Goal: Task Accomplishment & Management: Complete application form

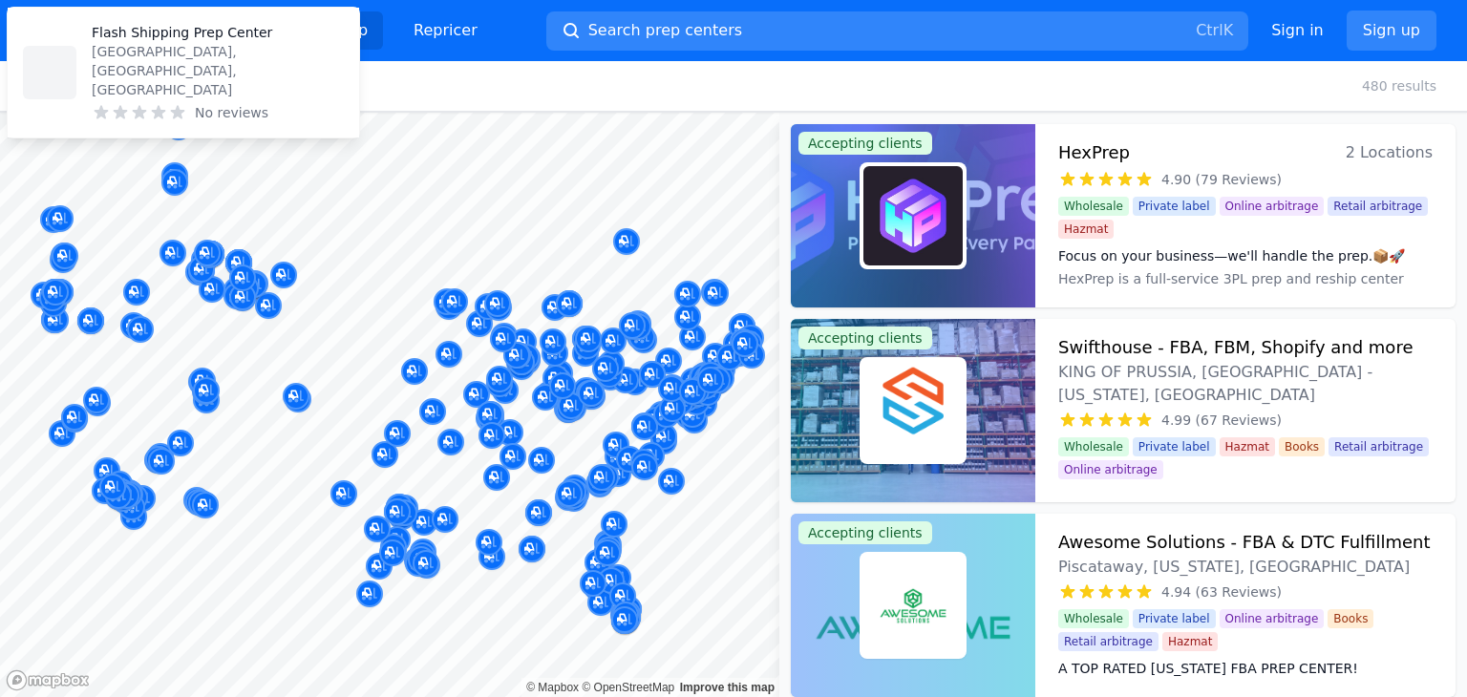
click at [455, 113] on div at bounding box center [389, 113] width 779 height 0
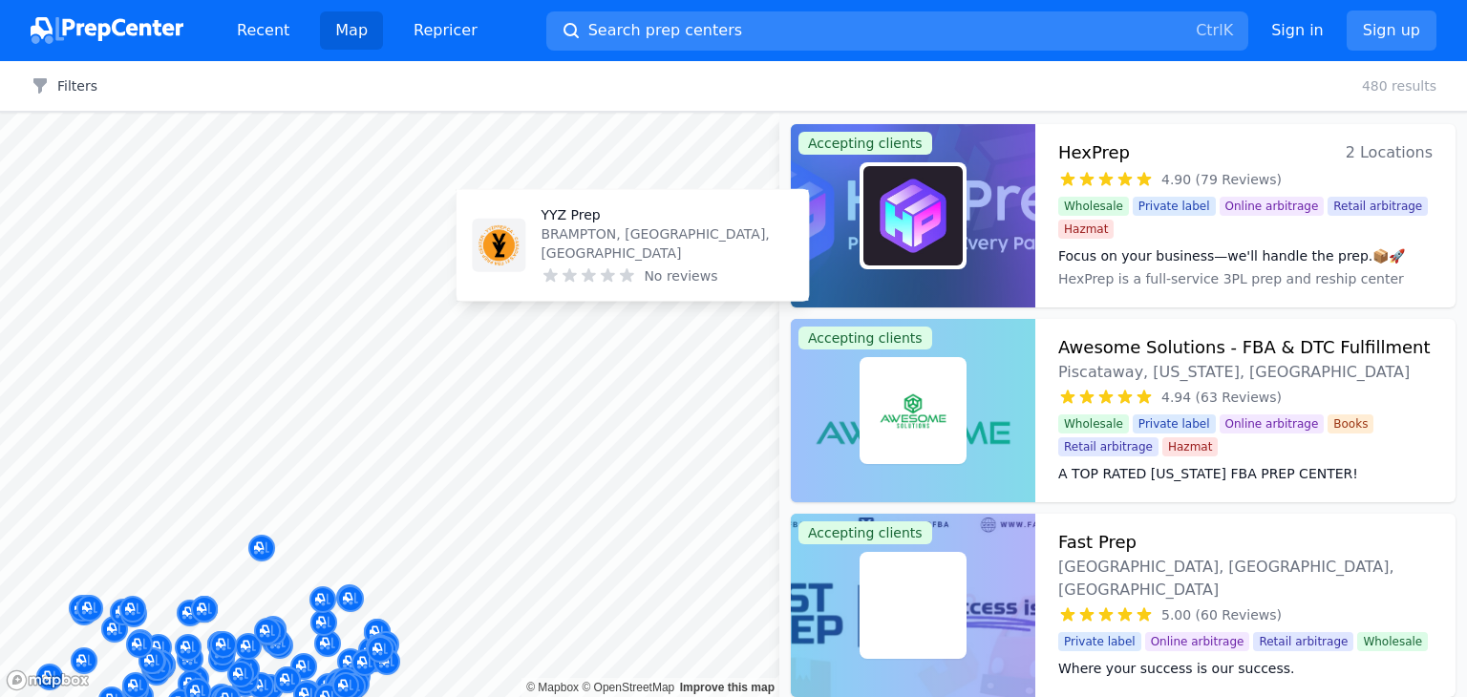
click at [474, 479] on body "Recent Map Repricer Search prep centers Ctrl K Open main menu Sign in Sign up F…" at bounding box center [733, 348] width 1467 height 697
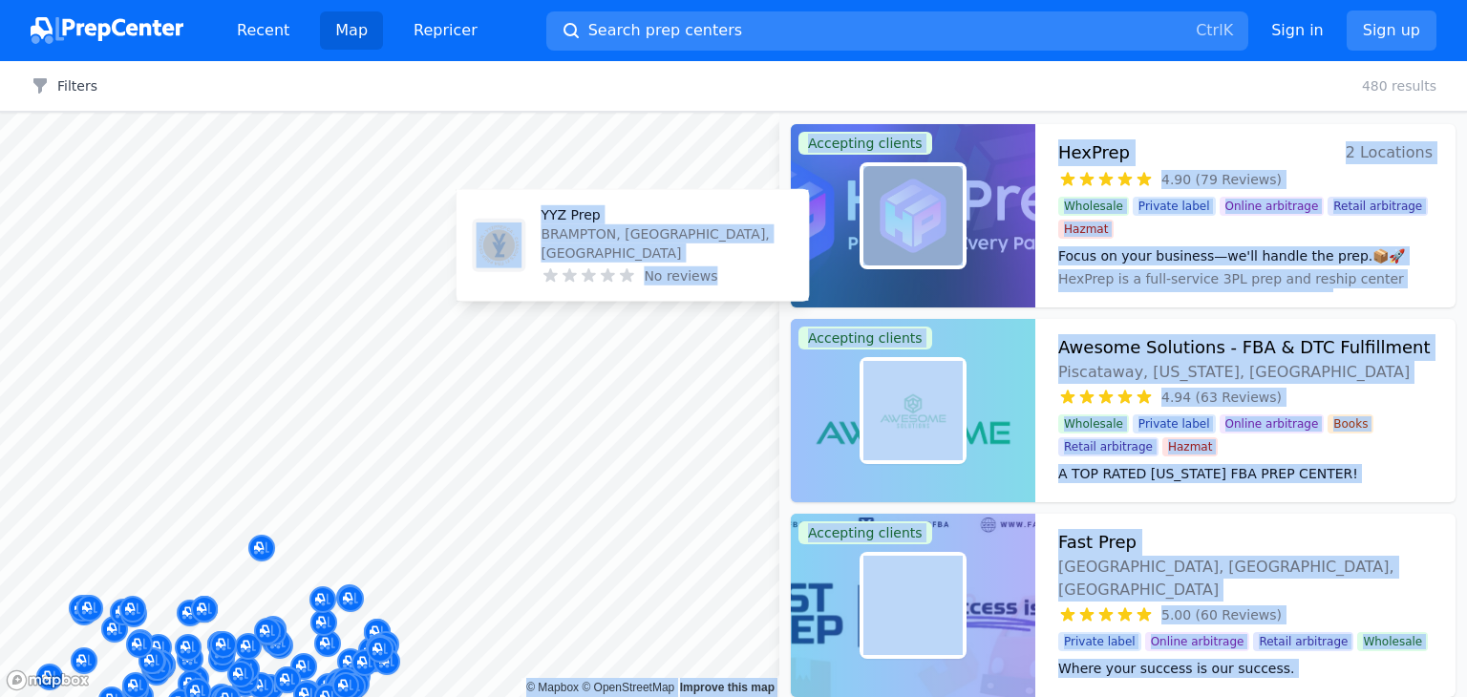
click at [513, 498] on body "Recent Map Repricer Search prep centers Ctrl K Open main menu Sign in Sign up F…" at bounding box center [733, 348] width 1467 height 697
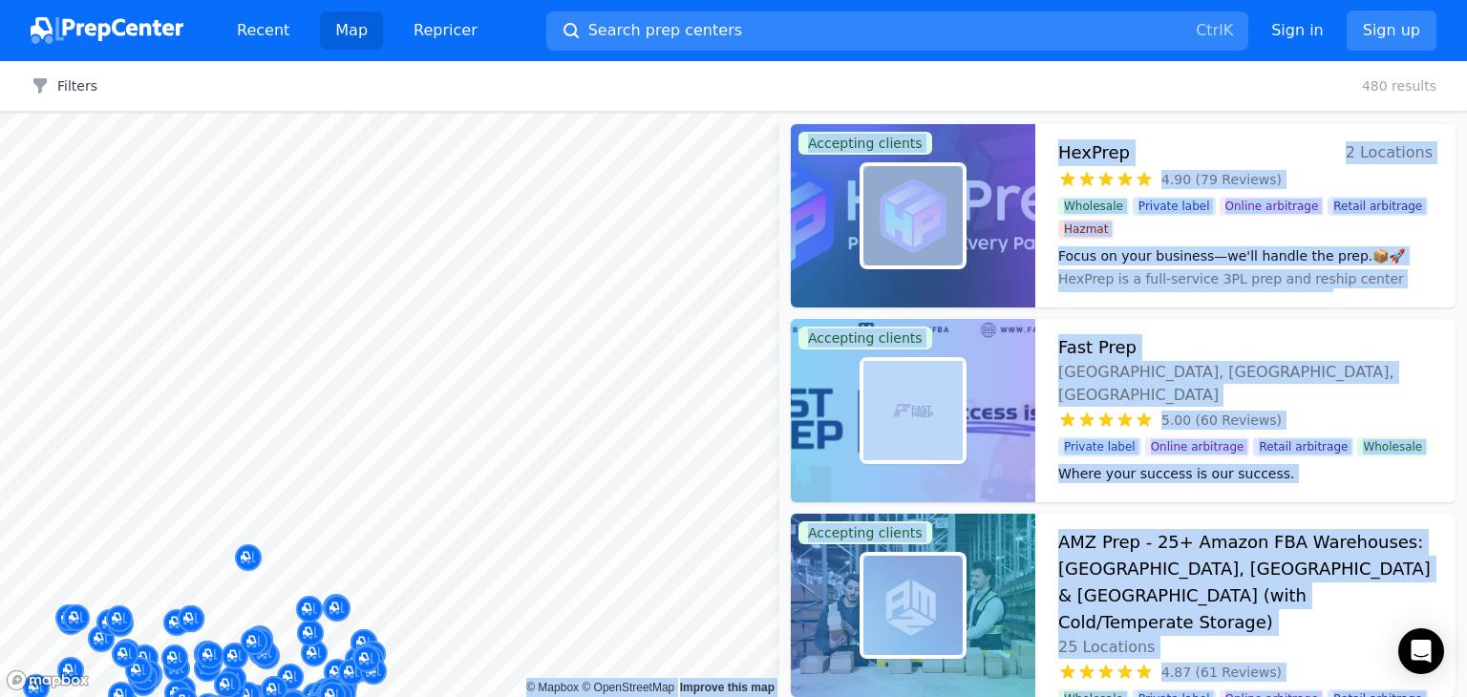
drag, startPoint x: 676, startPoint y: 276, endPoint x: 560, endPoint y: 293, distance: 116.8
click at [560, 293] on body "Recent Map Repricer Search prep centers Ctrl K Open main menu Sign in Sign up F…" at bounding box center [733, 348] width 1467 height 697
click at [614, 268] on body "Recent Map Repricer Search prep centers Ctrl K Open main menu Sign in Sign up F…" at bounding box center [733, 348] width 1467 height 697
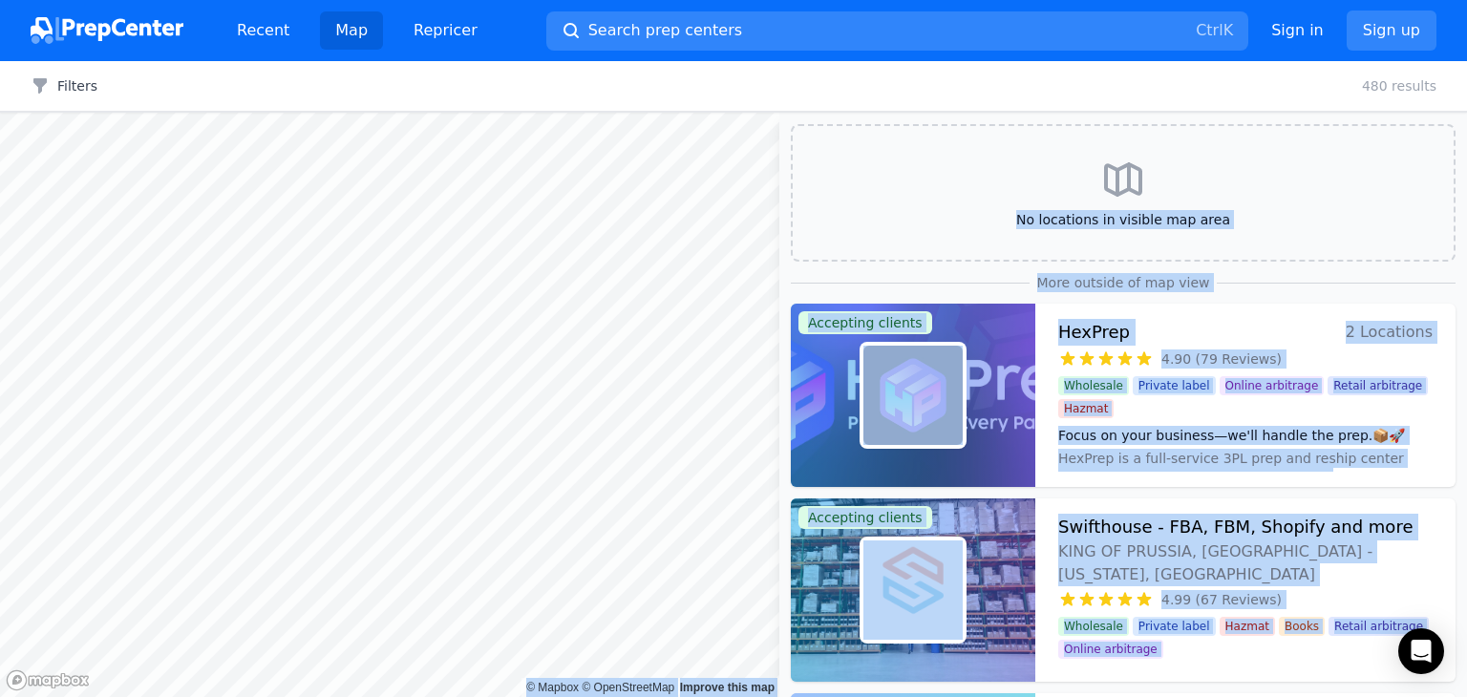
drag, startPoint x: 613, startPoint y: 230, endPoint x: 1405, endPoint y: 9, distance: 822.0
drag, startPoint x: 1393, startPoint y: 40, endPoint x: 1390, endPoint y: 31, distance: 10.0
click at [1390, 32] on link "Sign up" at bounding box center [1391, 31] width 90 height 40
click at [1390, 31] on link "Sign up" at bounding box center [1391, 31] width 90 height 40
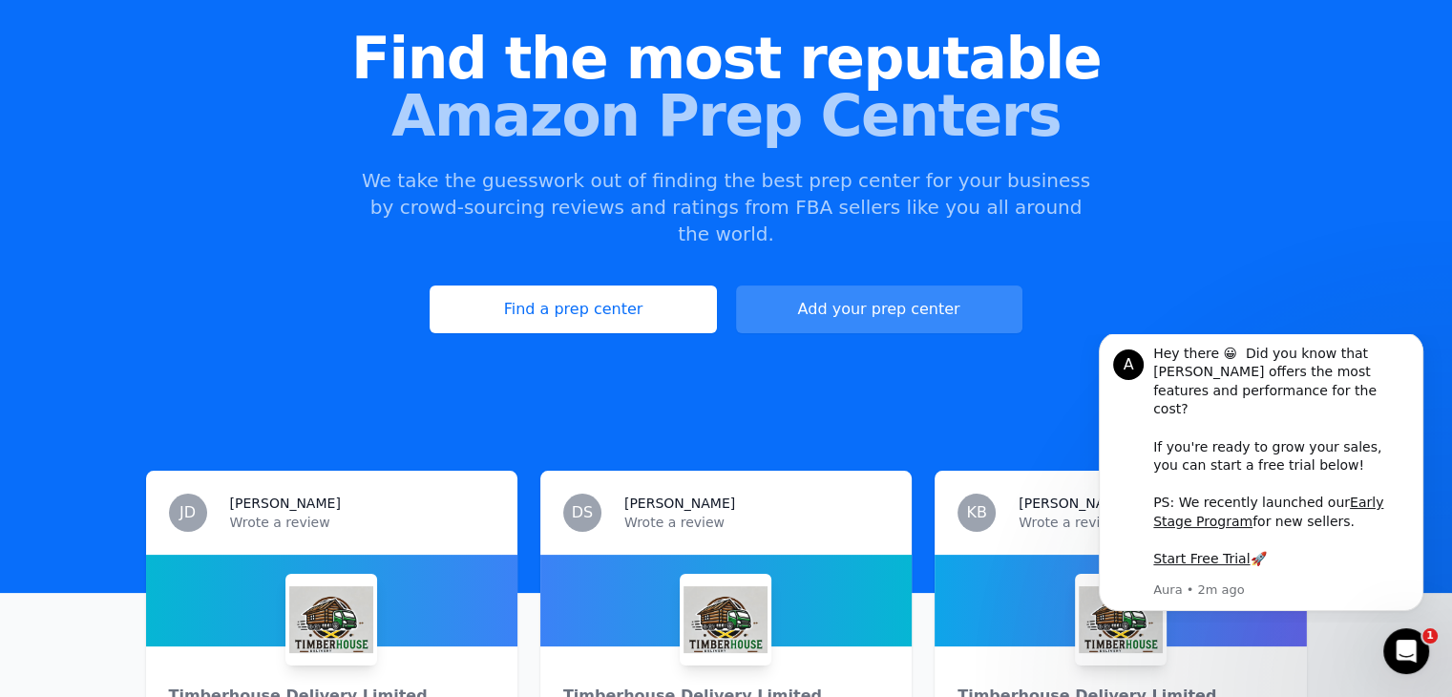
scroll to position [191, 0]
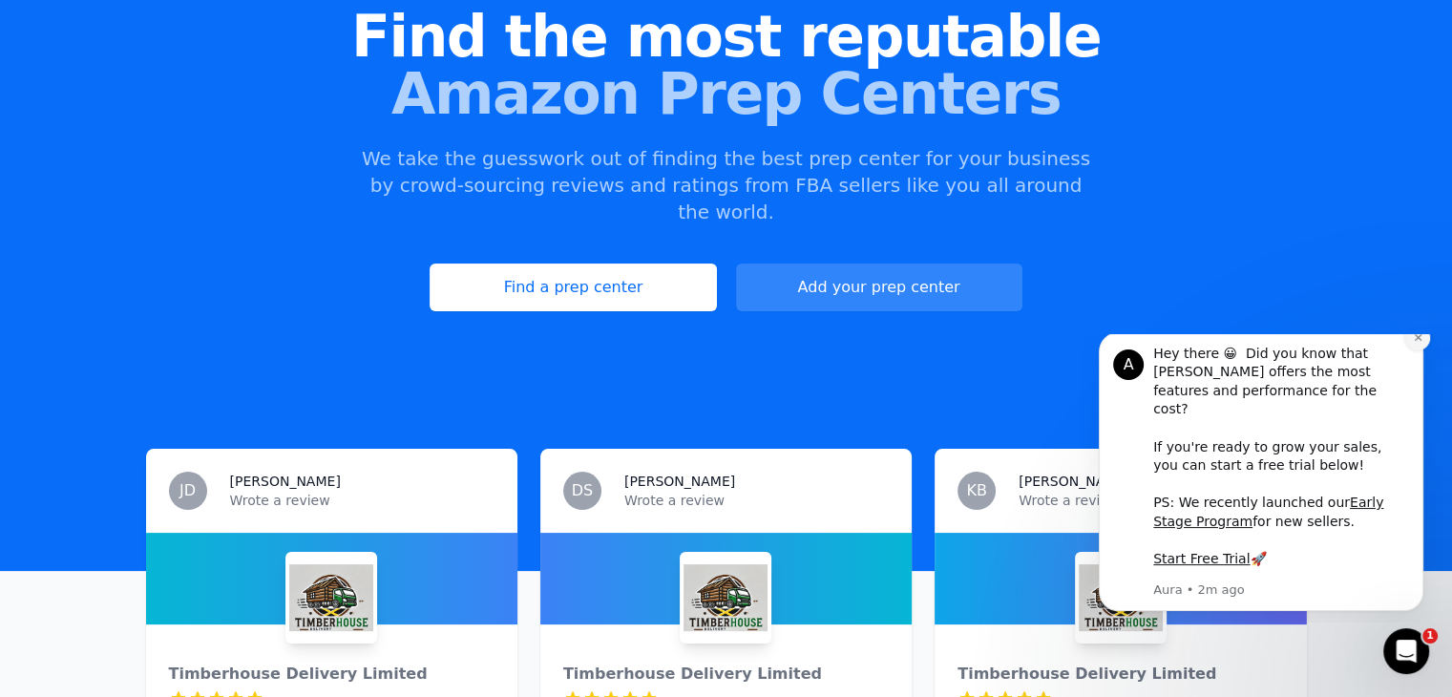
click at [1424, 350] on button "Dismiss notification" at bounding box center [1418, 338] width 25 height 25
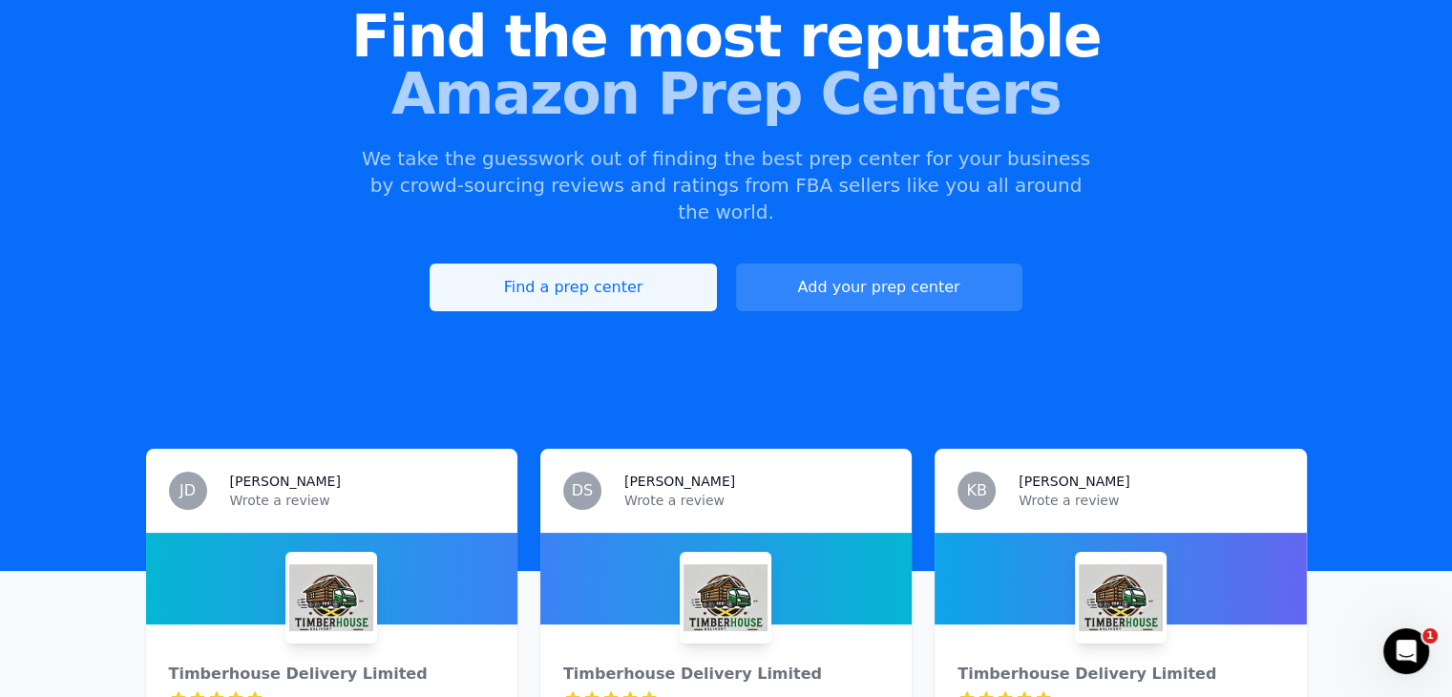
click at [595, 264] on link "Find a prep center" at bounding box center [573, 288] width 286 height 48
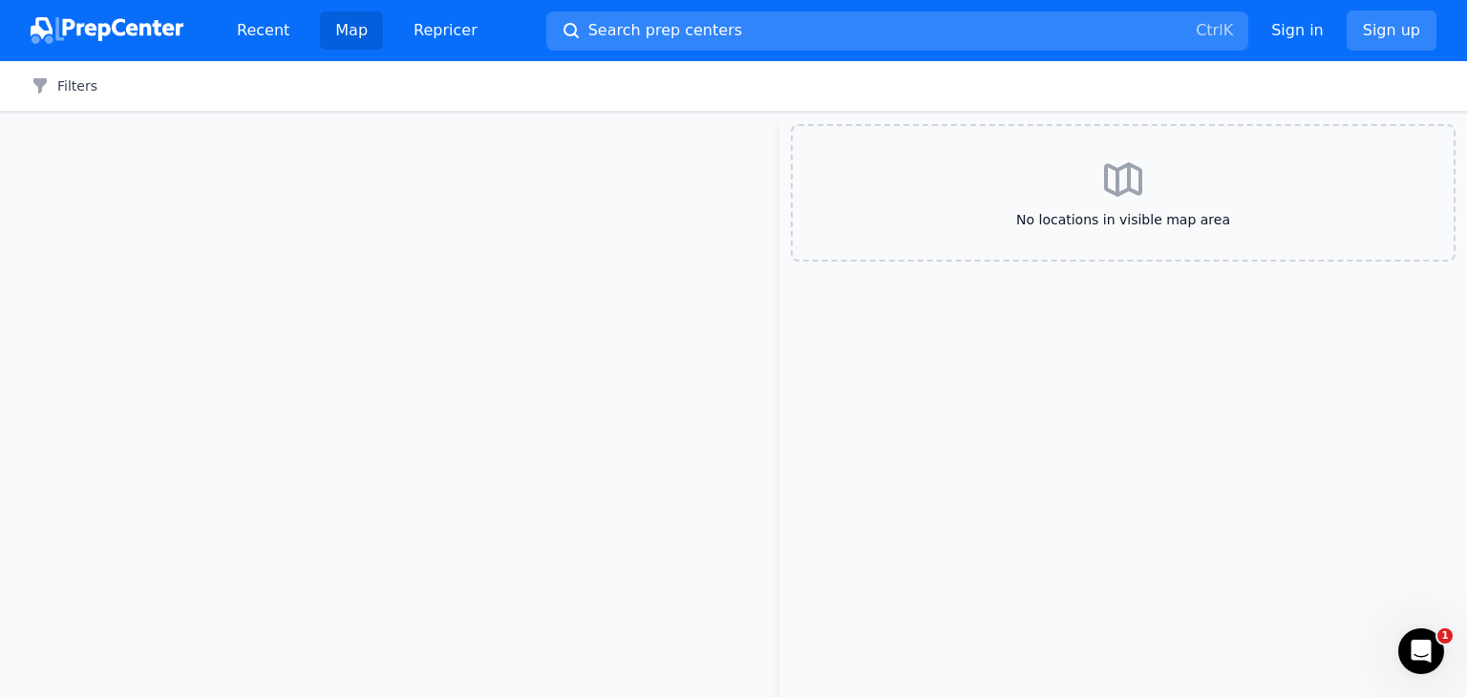
click at [595, 253] on div at bounding box center [389, 405] width 779 height 584
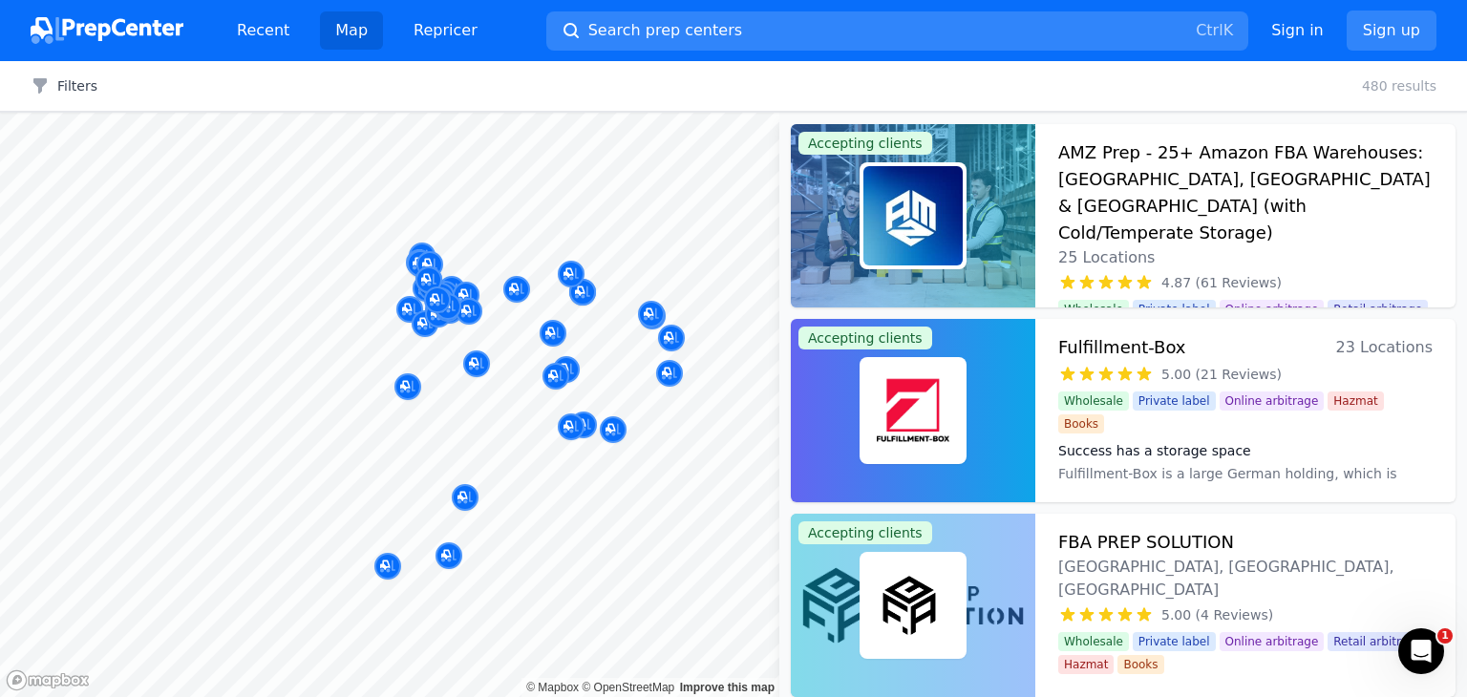
click at [438, 260] on div "Prep Byme Ltd [PERSON_NAME][GEOGRAPHIC_DATA][PERSON_NAME], Stafflrdshire, [GEOG…" at bounding box center [428, 191] width 367 height 149
click at [428, 276] on div at bounding box center [437, 278] width 367 height 15
click at [415, 256] on div at bounding box center [428, 258] width 367 height 15
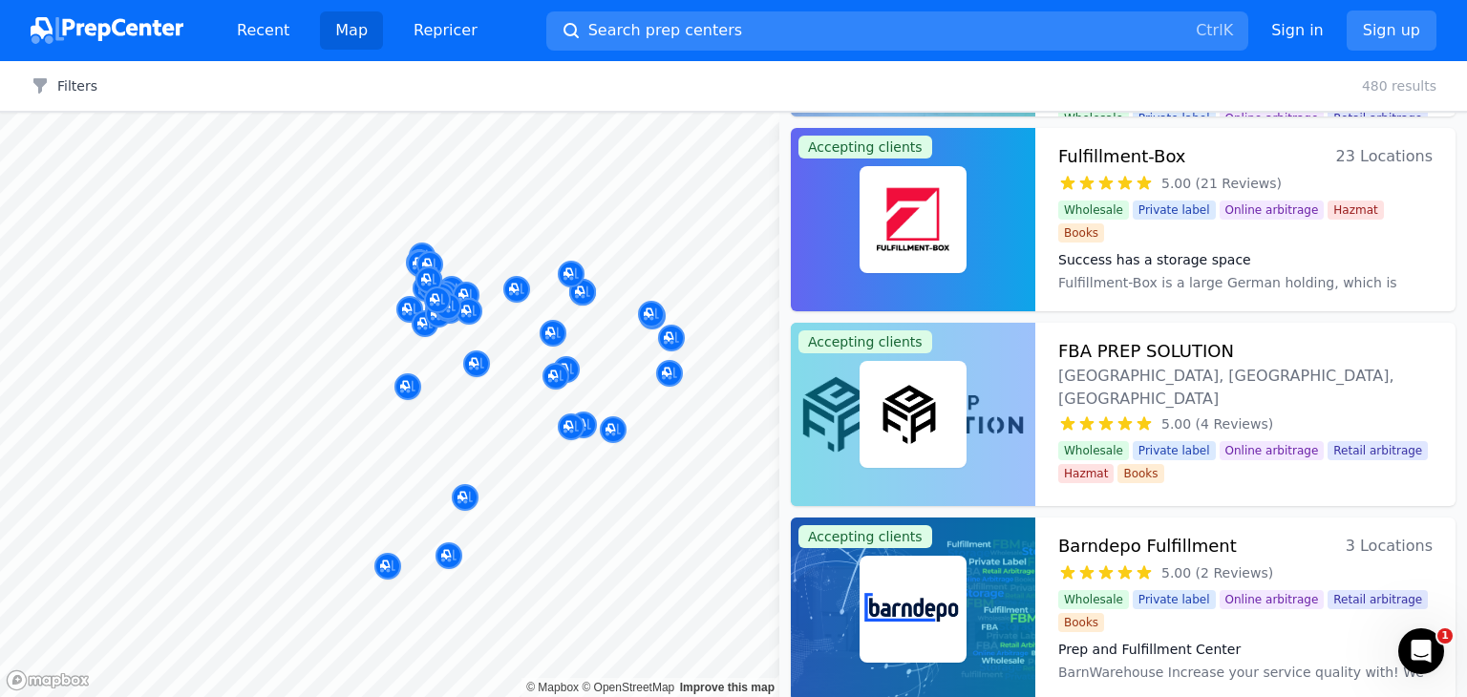
click at [439, 241] on div "Parcel Pack [GEOGRAPHIC_DATA], [GEOGRAPHIC_DATA] , [GEOGRAPHIC_DATA] No reviews" at bounding box center [419, 174] width 367 height 149
click at [439, 246] on div "Parcel Pack [GEOGRAPHIC_DATA], [GEOGRAPHIC_DATA] , [GEOGRAPHIC_DATA] No reviews" at bounding box center [419, 174] width 367 height 149
click at [428, 255] on div at bounding box center [428, 258] width 367 height 15
click at [426, 263] on div at bounding box center [428, 258] width 367 height 15
click at [427, 263] on div at bounding box center [428, 258] width 367 height 15
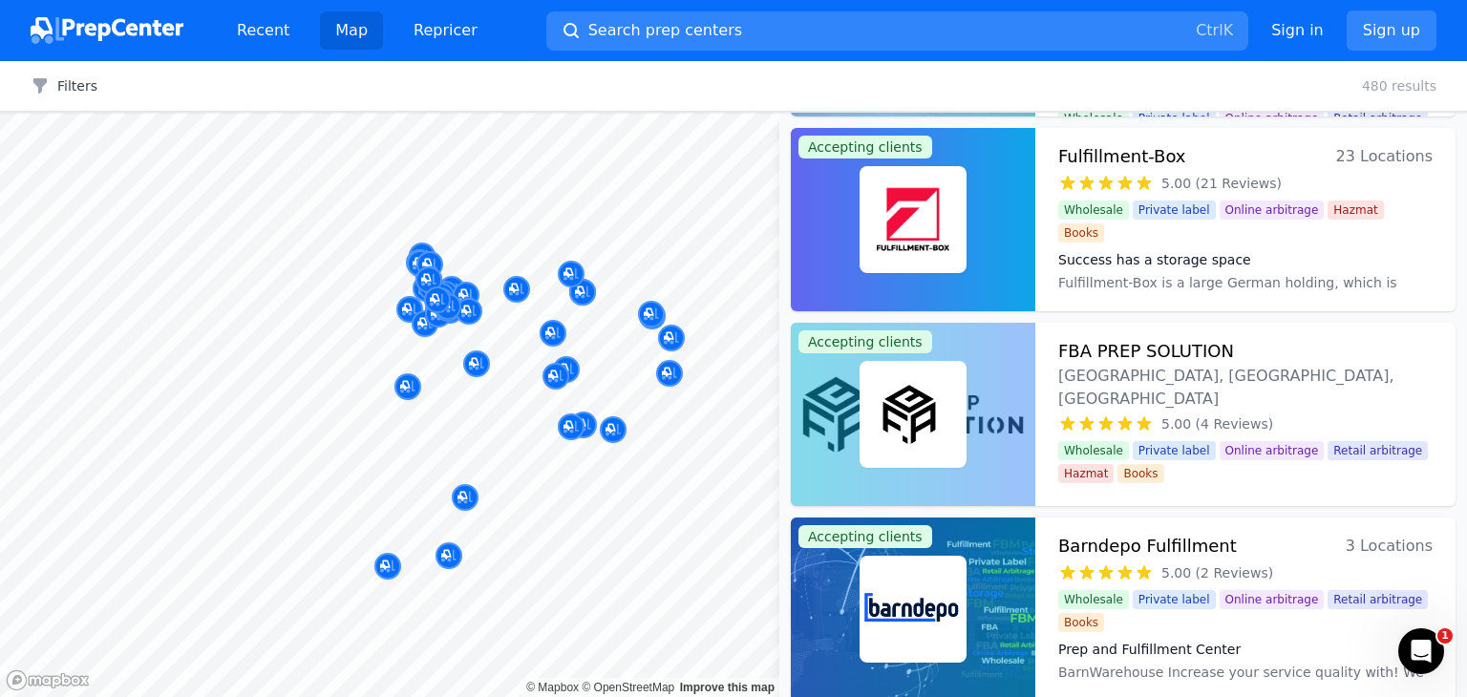
click at [430, 271] on div at bounding box center [437, 278] width 367 height 15
click at [434, 304] on div at bounding box center [425, 302] width 367 height 15
click at [438, 298] on div at bounding box center [438, 293] width 367 height 15
click at [439, 295] on div at bounding box center [469, 290] width 367 height 15
click at [438, 295] on div at bounding box center [469, 290] width 367 height 15
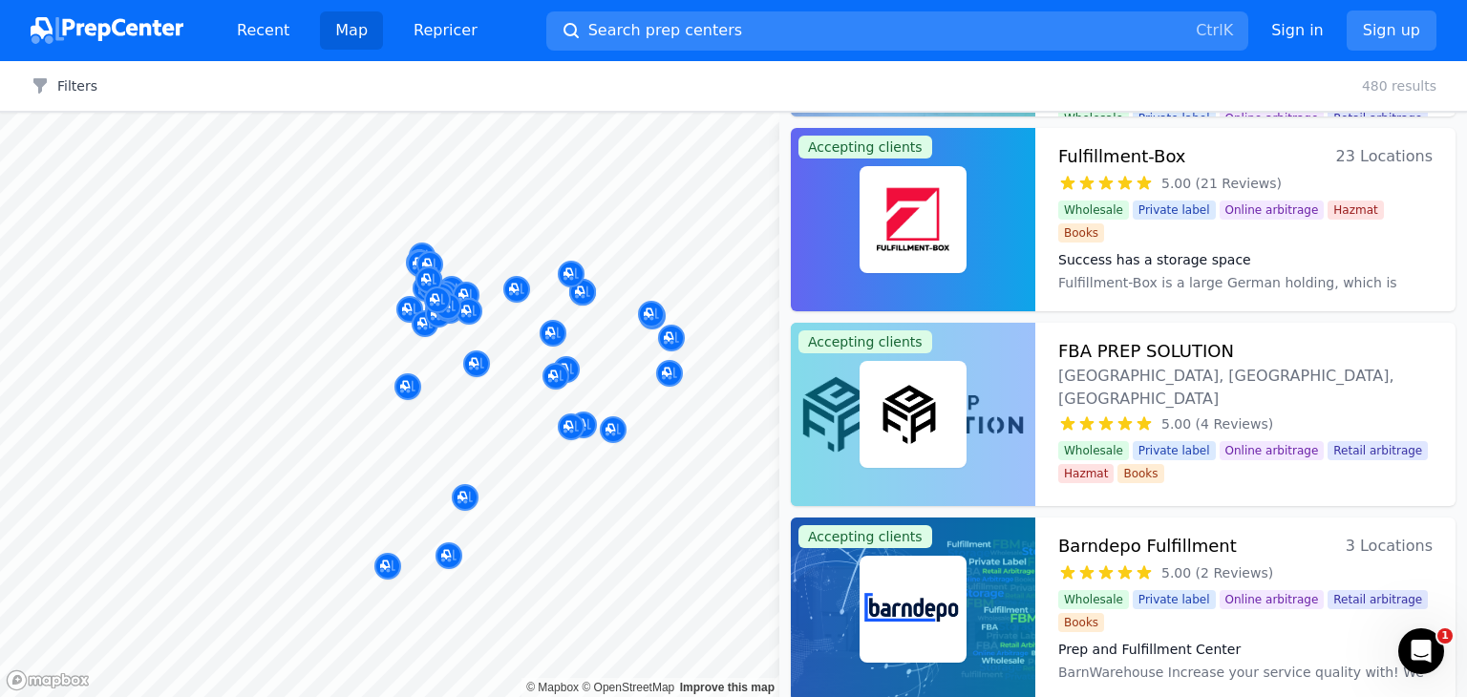
click at [435, 293] on div at bounding box center [469, 290] width 367 height 15
click at [439, 308] on div at bounding box center [425, 302] width 367 height 15
click at [438, 308] on div at bounding box center [425, 302] width 367 height 15
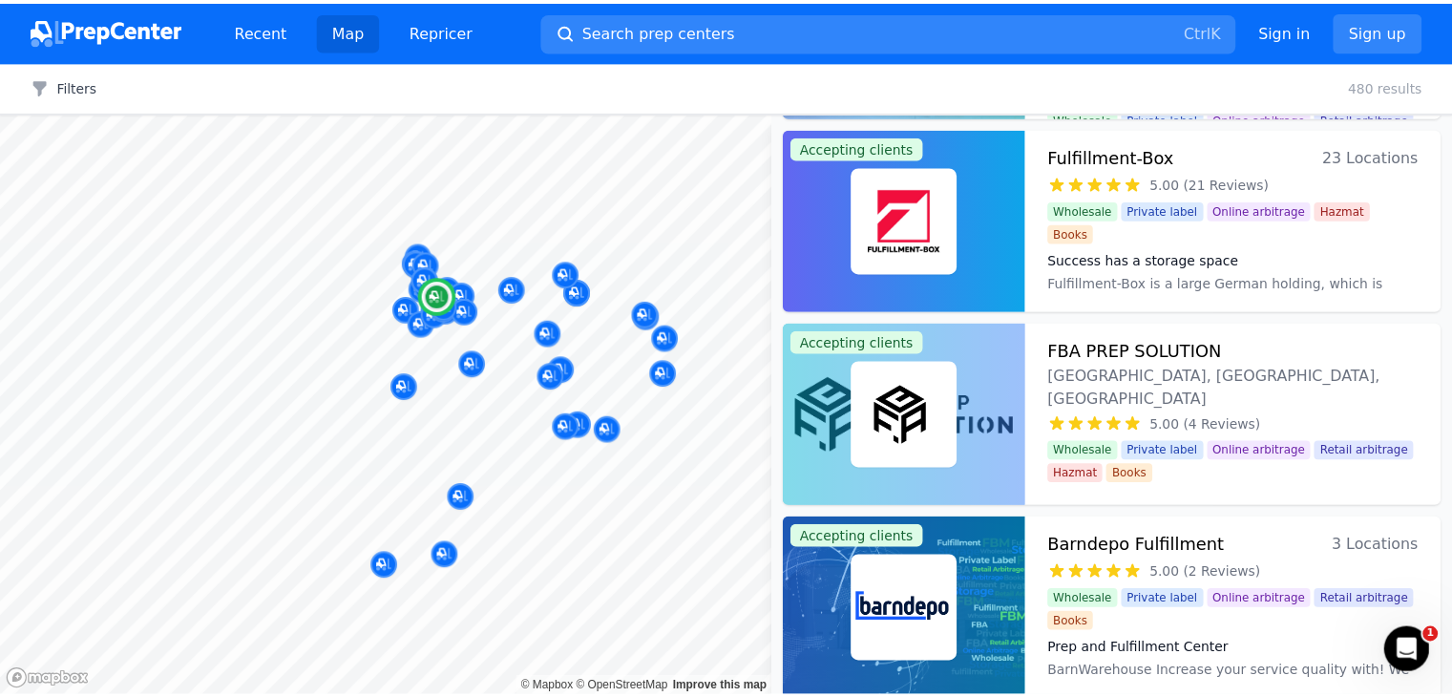
scroll to position [477, 0]
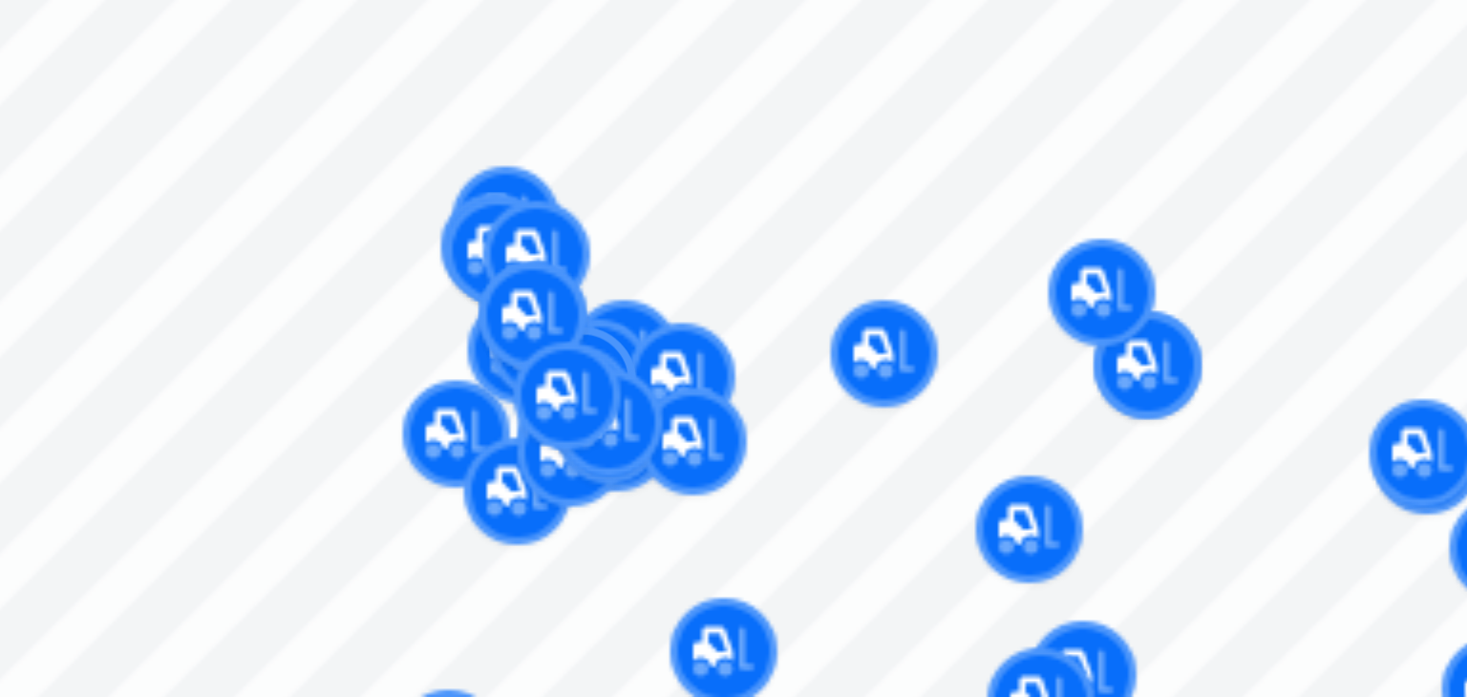
click at [426, 280] on div at bounding box center [437, 278] width 367 height 15
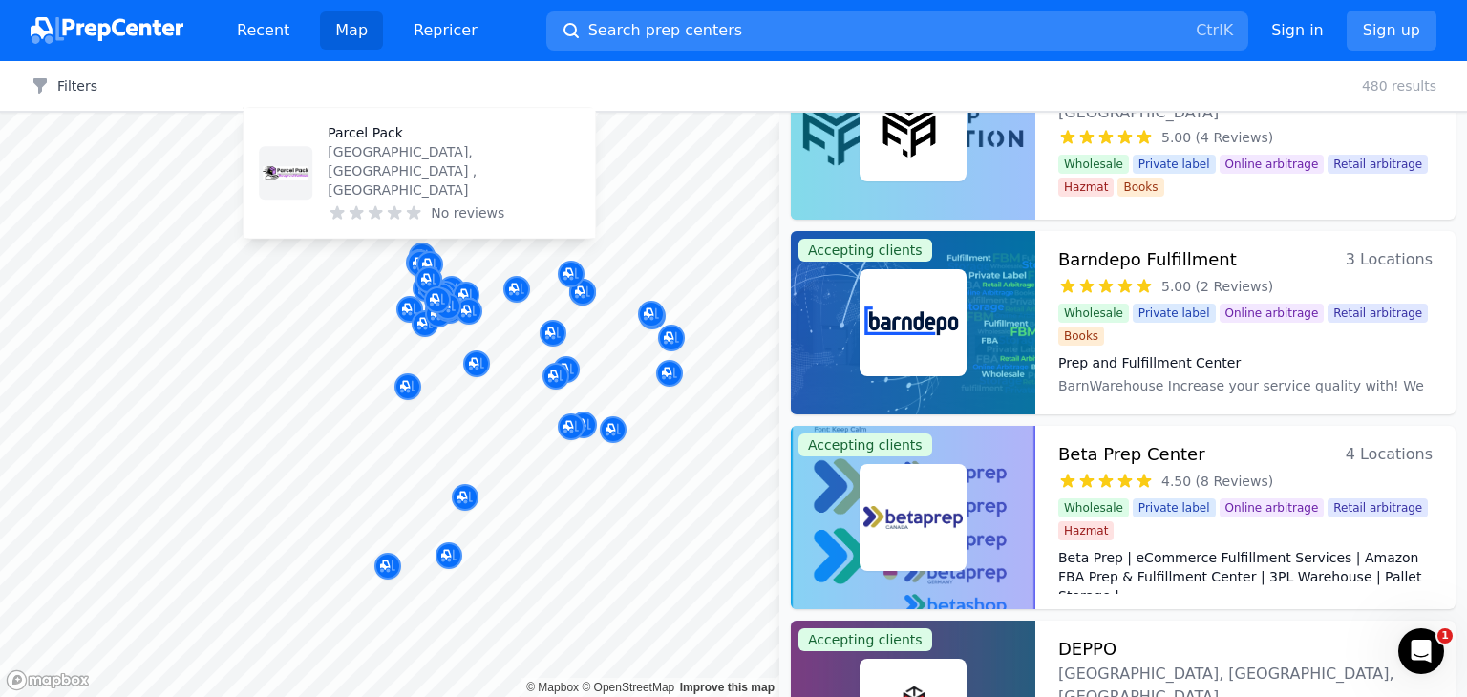
click at [307, 194] on img at bounding box center [286, 173] width 46 height 46
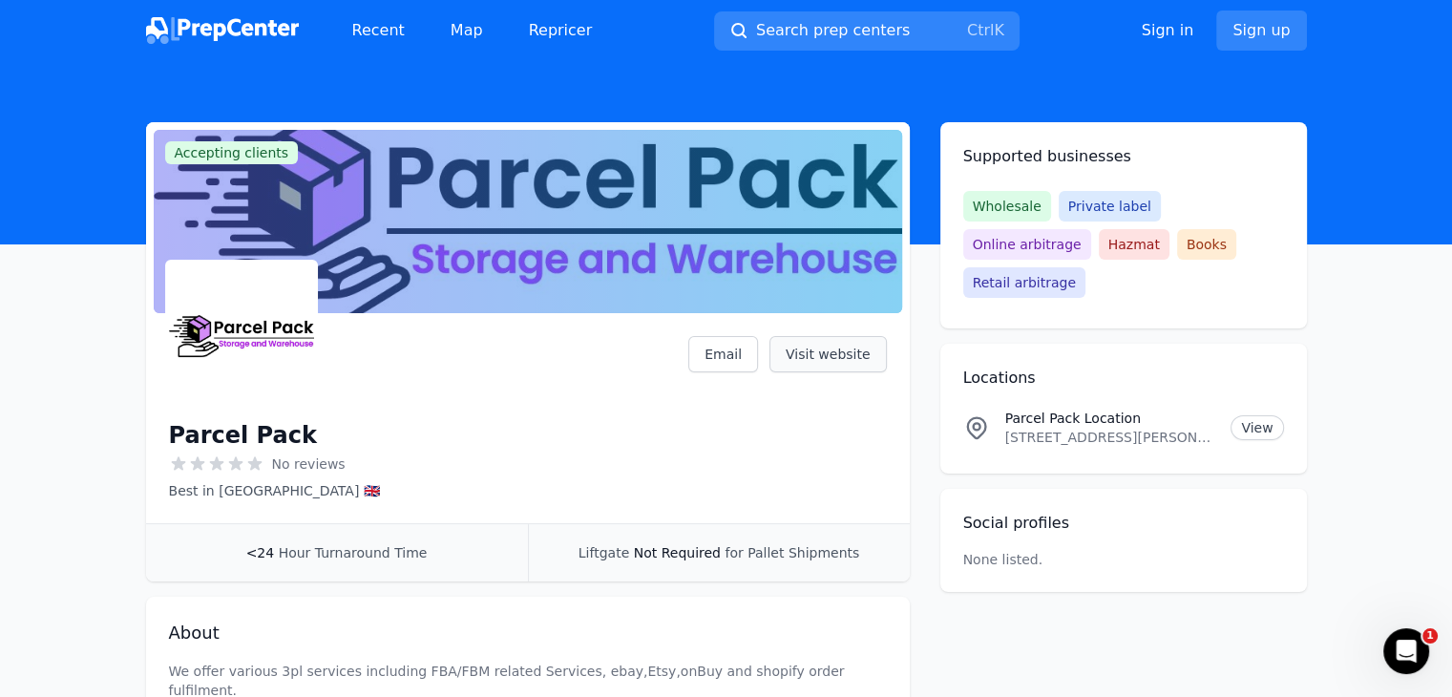
click at [816, 354] on link "Visit website" at bounding box center [828, 354] width 117 height 36
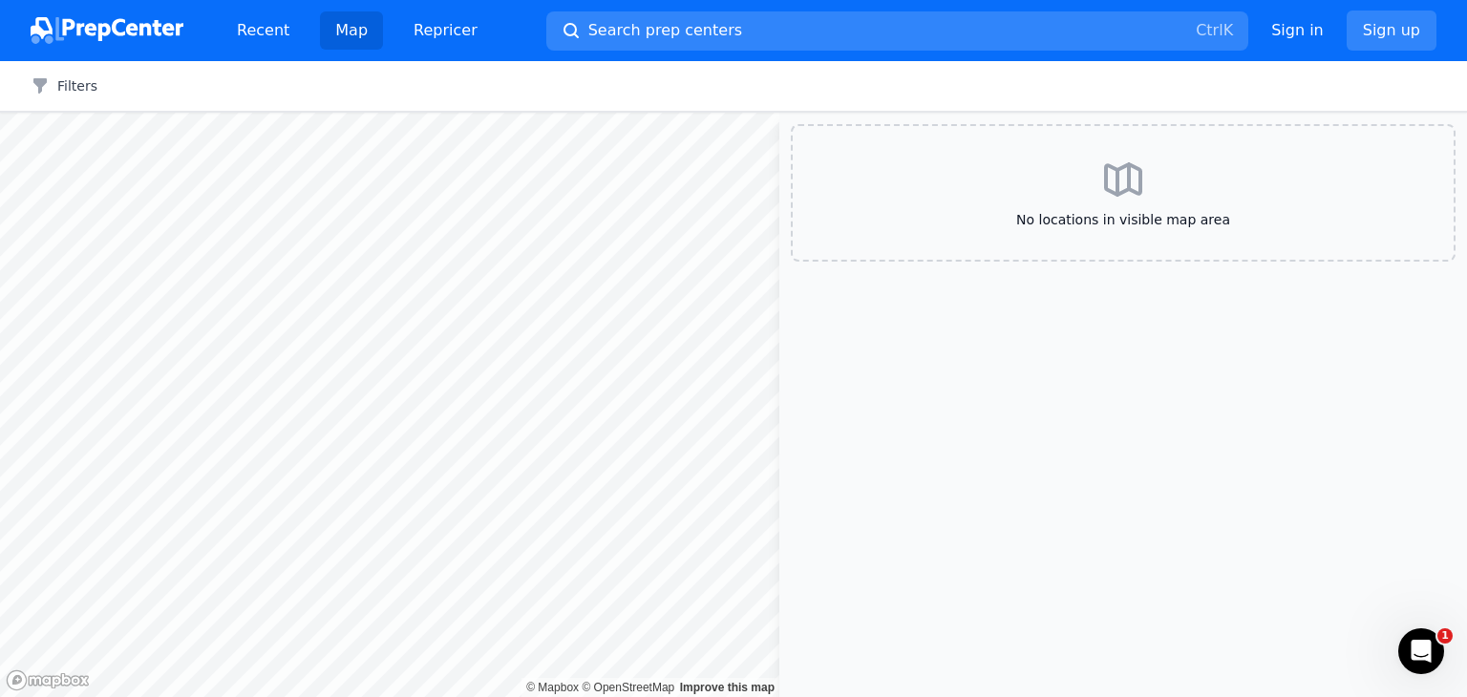
click at [470, 113] on div at bounding box center [389, 113] width 779 height 0
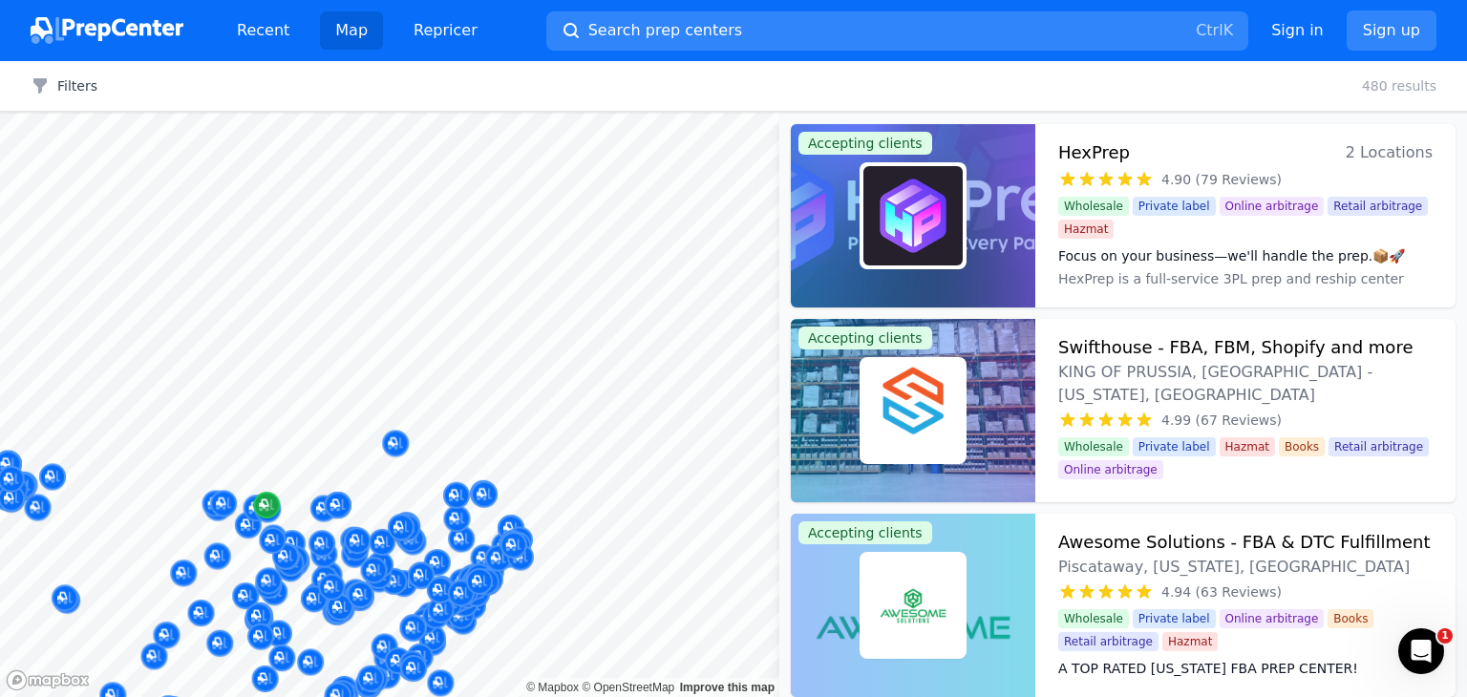
click at [275, 113] on div at bounding box center [389, 113] width 779 height 0
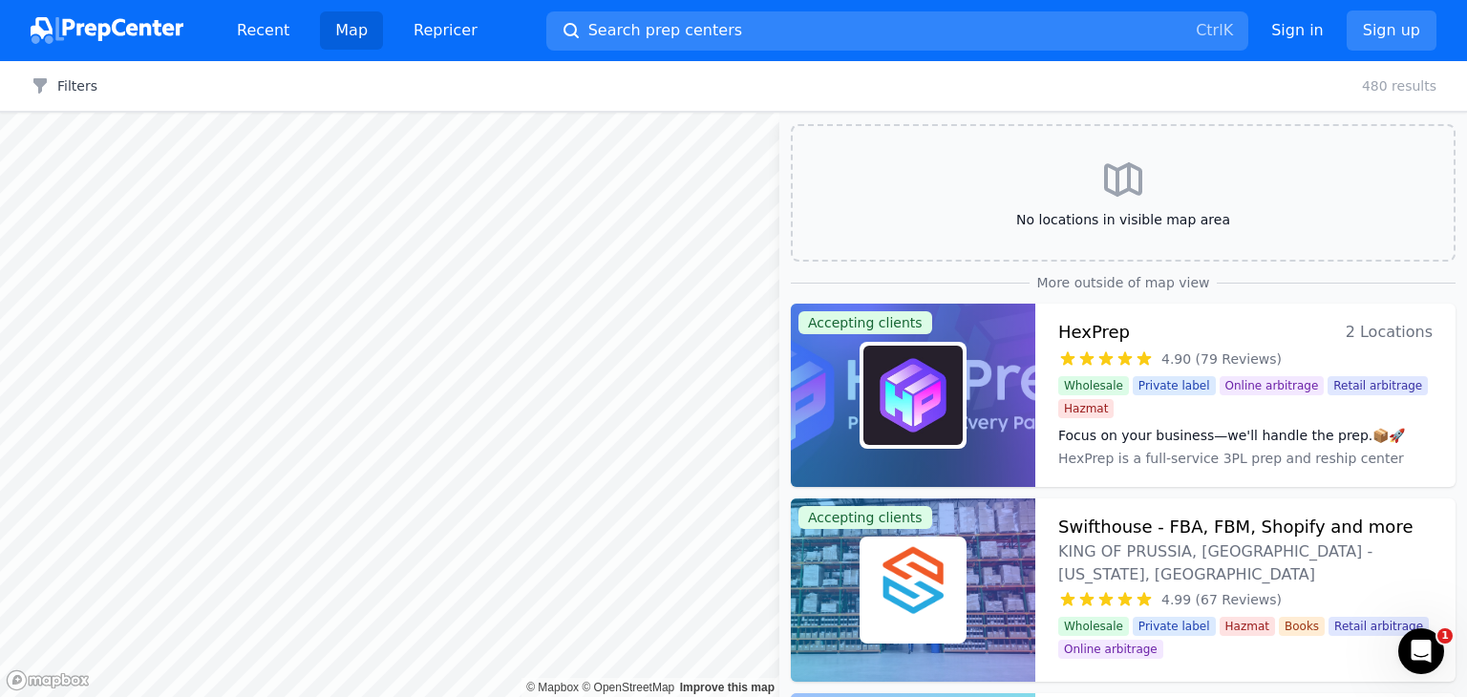
click at [793, 287] on div "Map © Mapbox © OpenStreetMap Improve this map No locations in visible map area …" at bounding box center [733, 405] width 1467 height 584
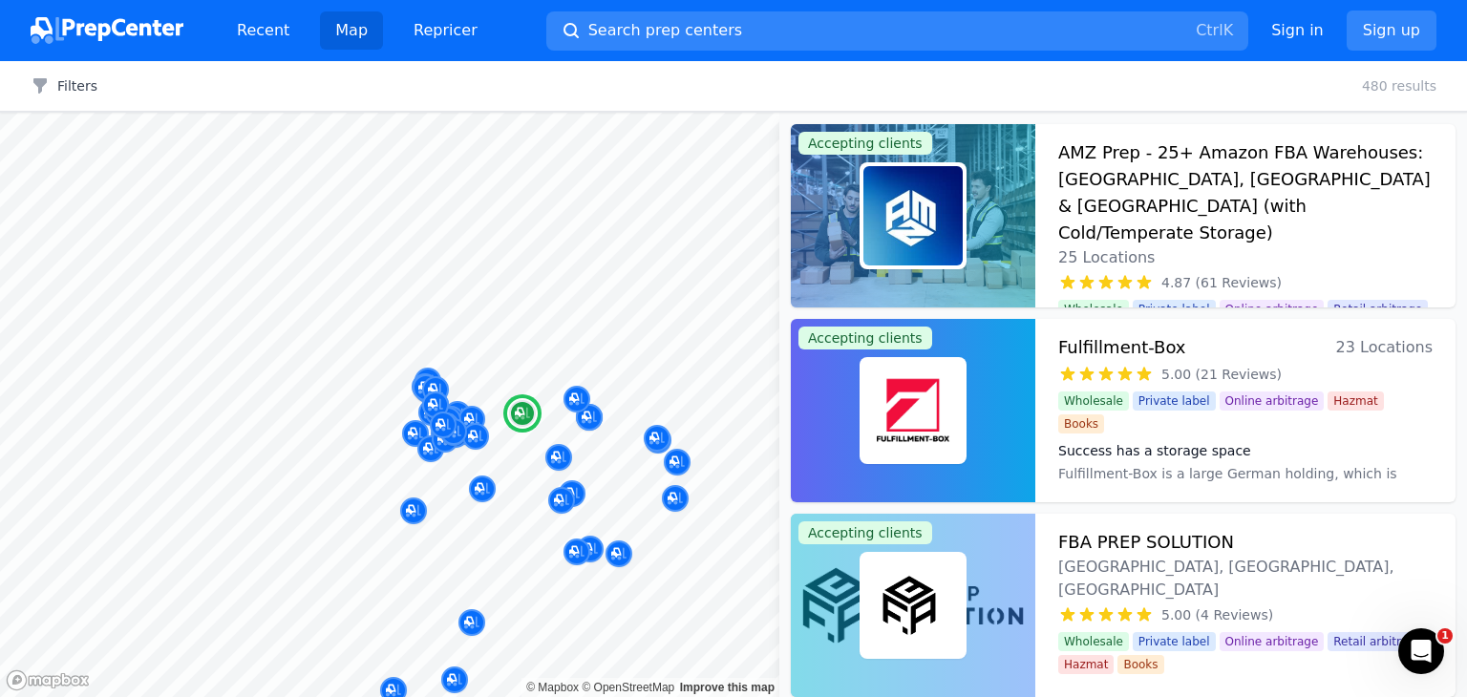
click at [958, 196] on img at bounding box center [912, 215] width 99 height 99
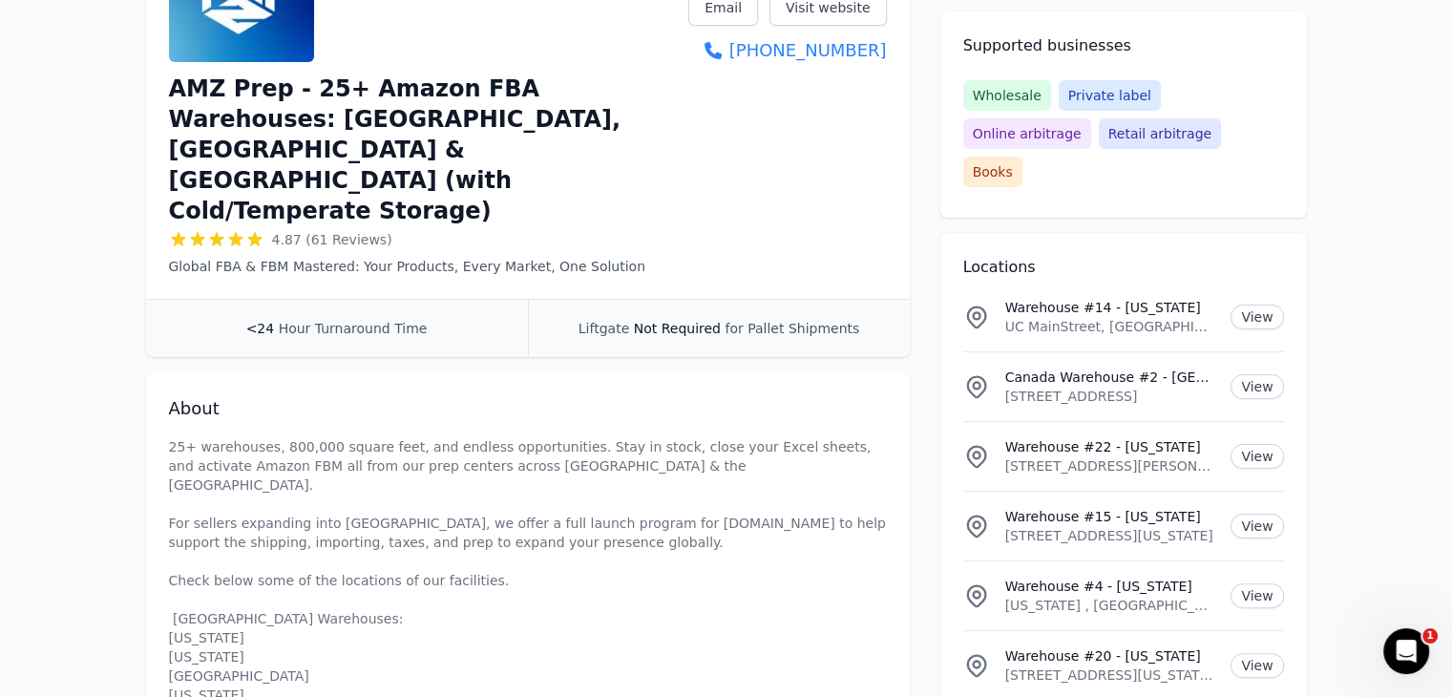
scroll to position [477, 0]
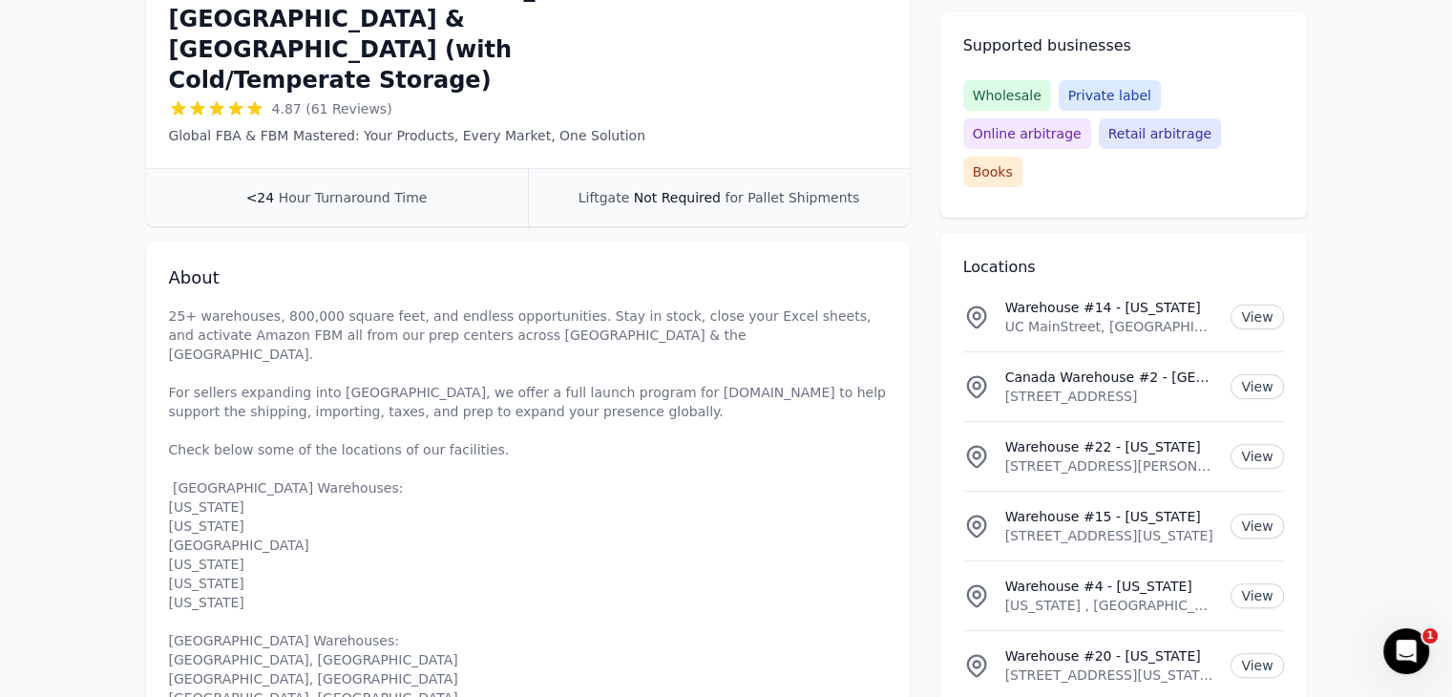
click at [714, 374] on p "25+ warehouses, 800,000 square feet, and endless opportunities. Stay in stock, …" at bounding box center [528, 593] width 718 height 573
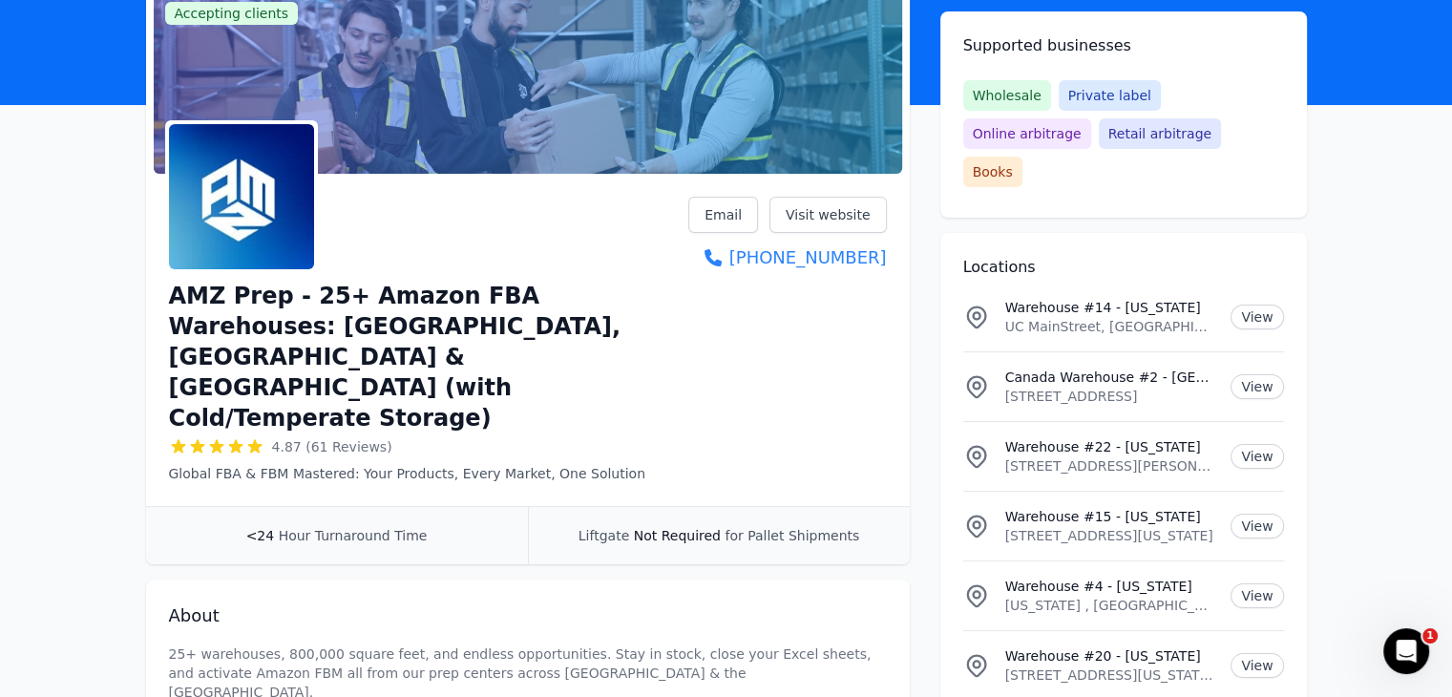
scroll to position [0, 0]
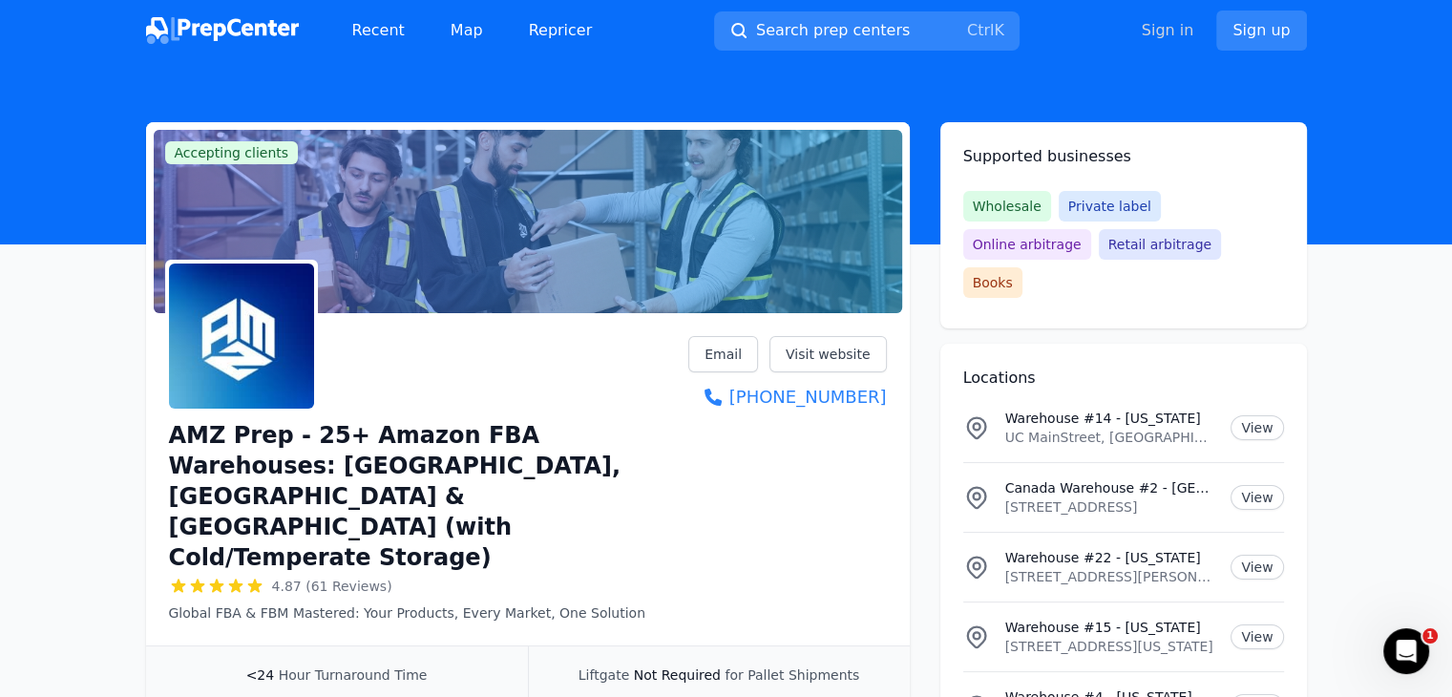
click at [1170, 24] on link "Sign in" at bounding box center [1168, 30] width 53 height 23
click at [1253, 16] on link "Sign up" at bounding box center [1261, 31] width 90 height 40
click at [1260, 23] on link "Sign up" at bounding box center [1261, 31] width 90 height 40
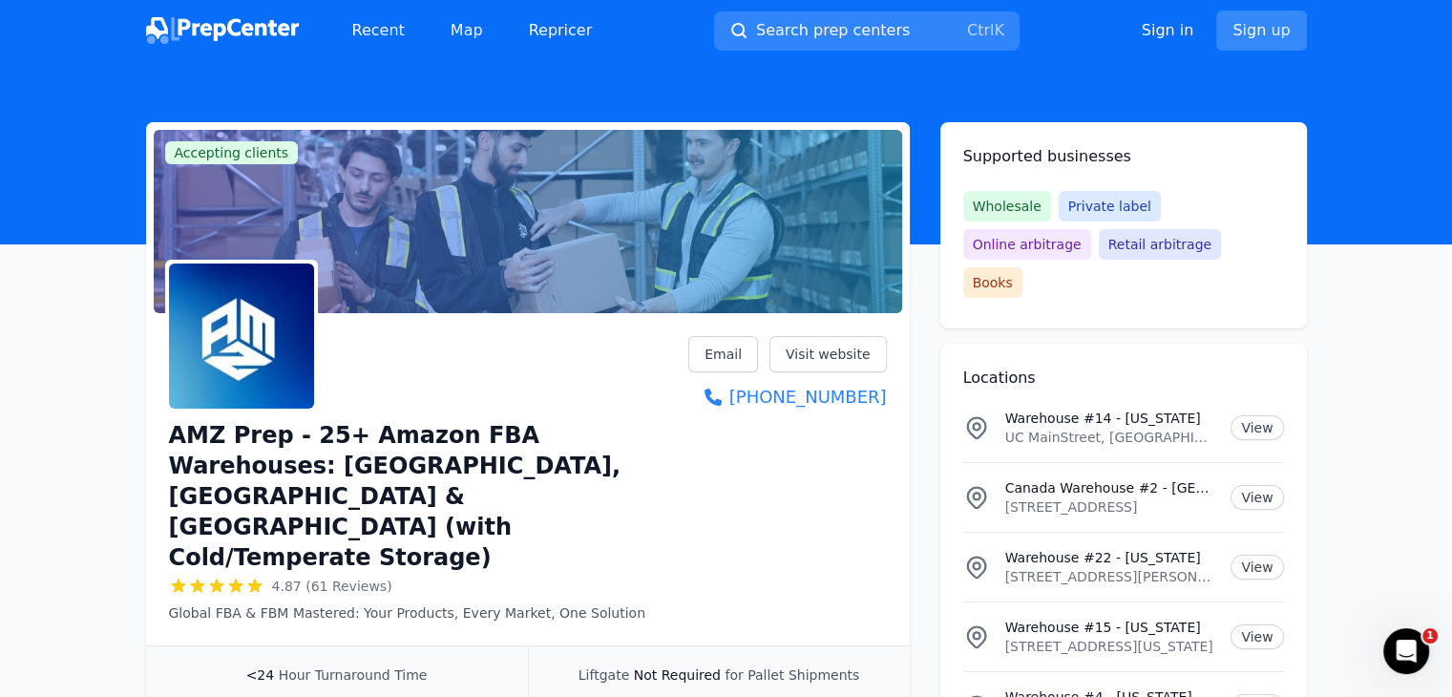
click at [1260, 22] on link "Sign up" at bounding box center [1261, 31] width 90 height 40
click at [1276, 41] on link "Sign up" at bounding box center [1261, 31] width 90 height 40
click at [1274, 35] on link "Sign up" at bounding box center [1261, 31] width 90 height 40
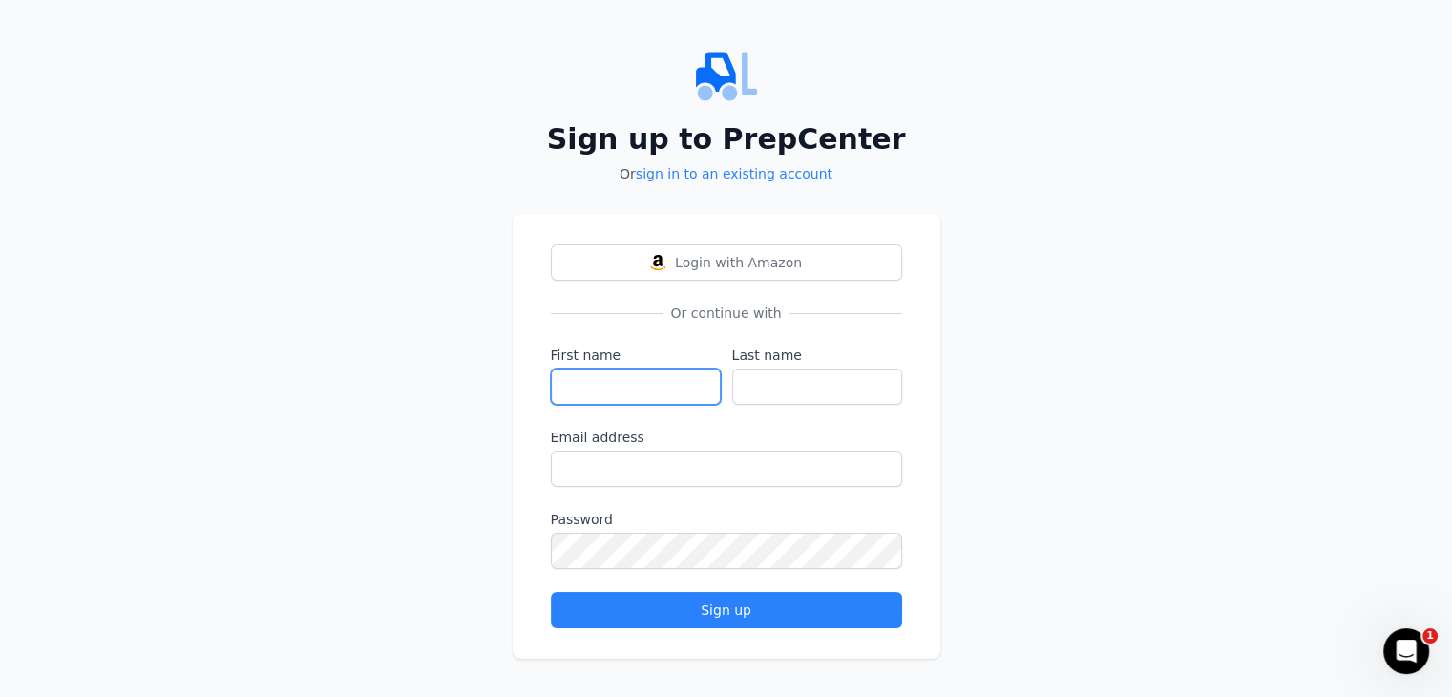
click at [608, 378] on input "First name" at bounding box center [636, 387] width 170 height 36
type input "[DEMOGRAPHIC_DATA]"
click at [770, 395] on input "Last name" at bounding box center [817, 387] width 170 height 36
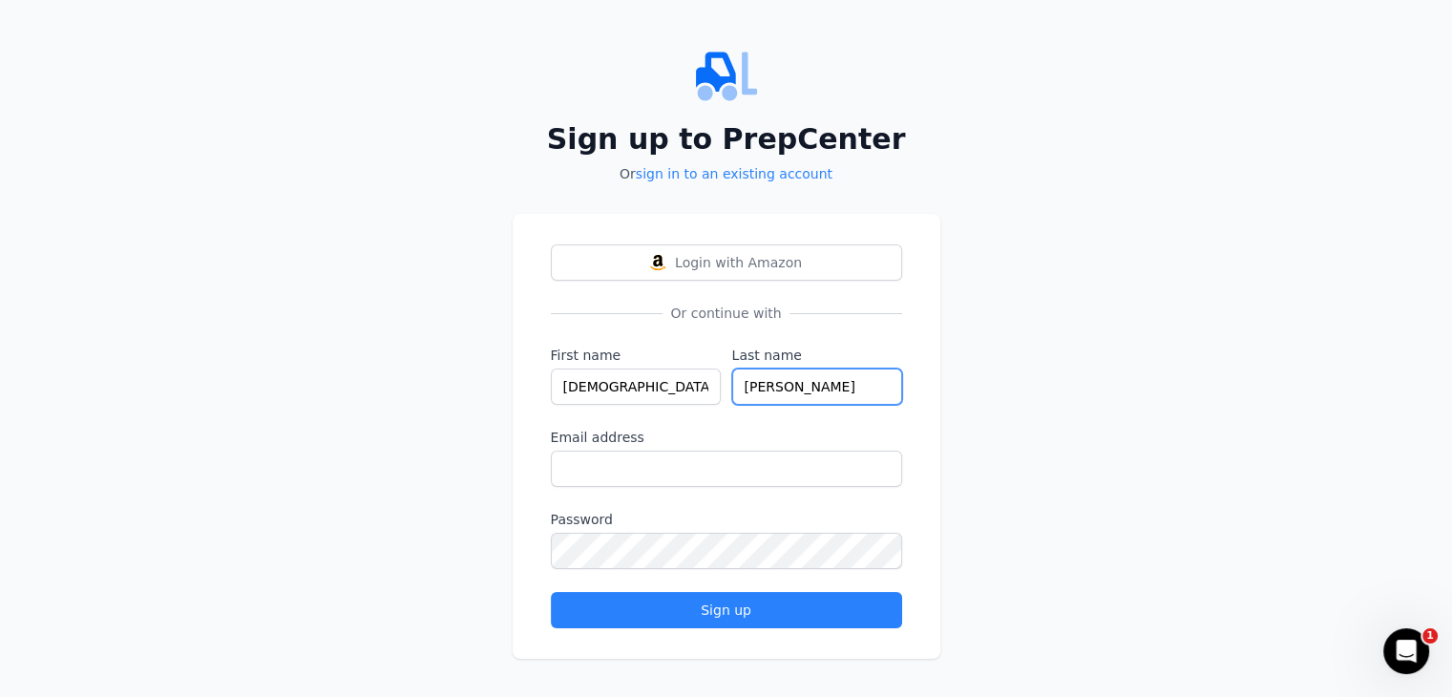
type input "[PERSON_NAME]"
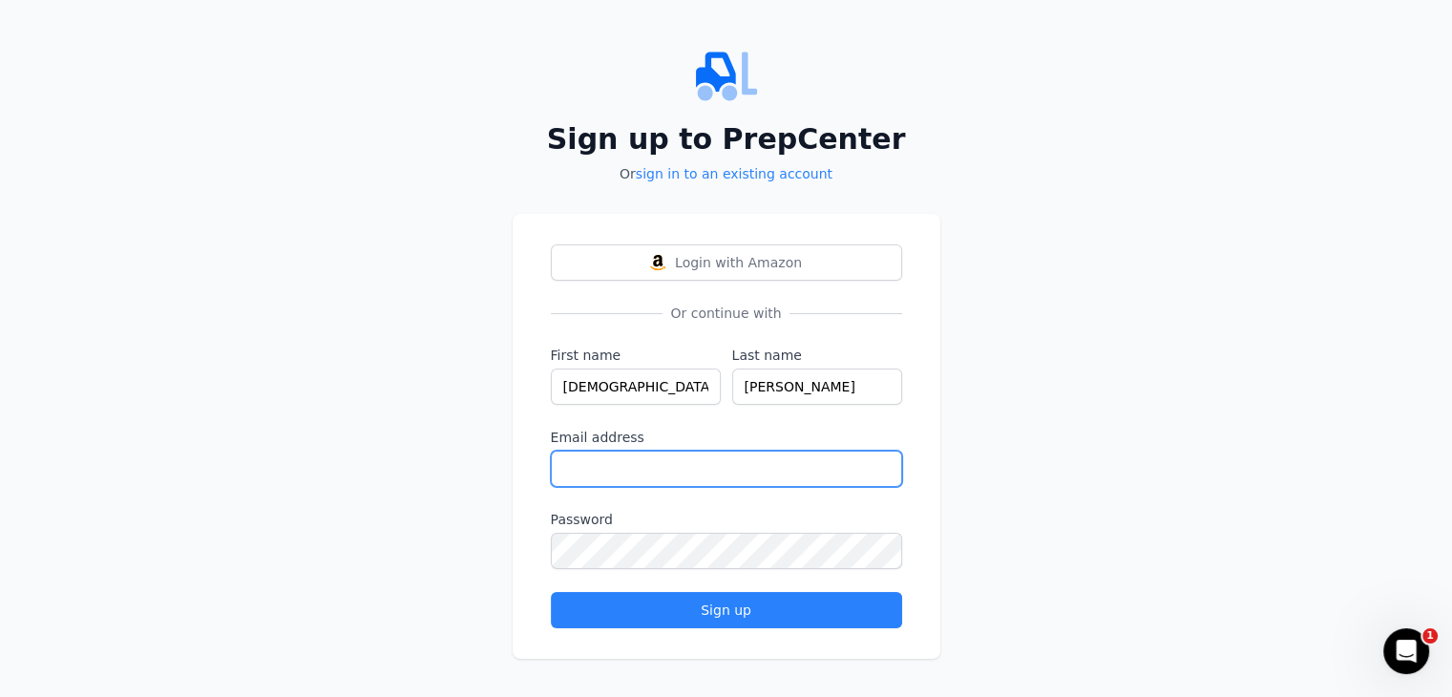
click at [607, 479] on input "Email address" at bounding box center [726, 469] width 351 height 36
paste input "Companies House, [GEOGRAPHIC_DATA],"
click at [719, 458] on input "Companies House, [GEOGRAPHIC_DATA]," at bounding box center [726, 469] width 351 height 36
type input "C"
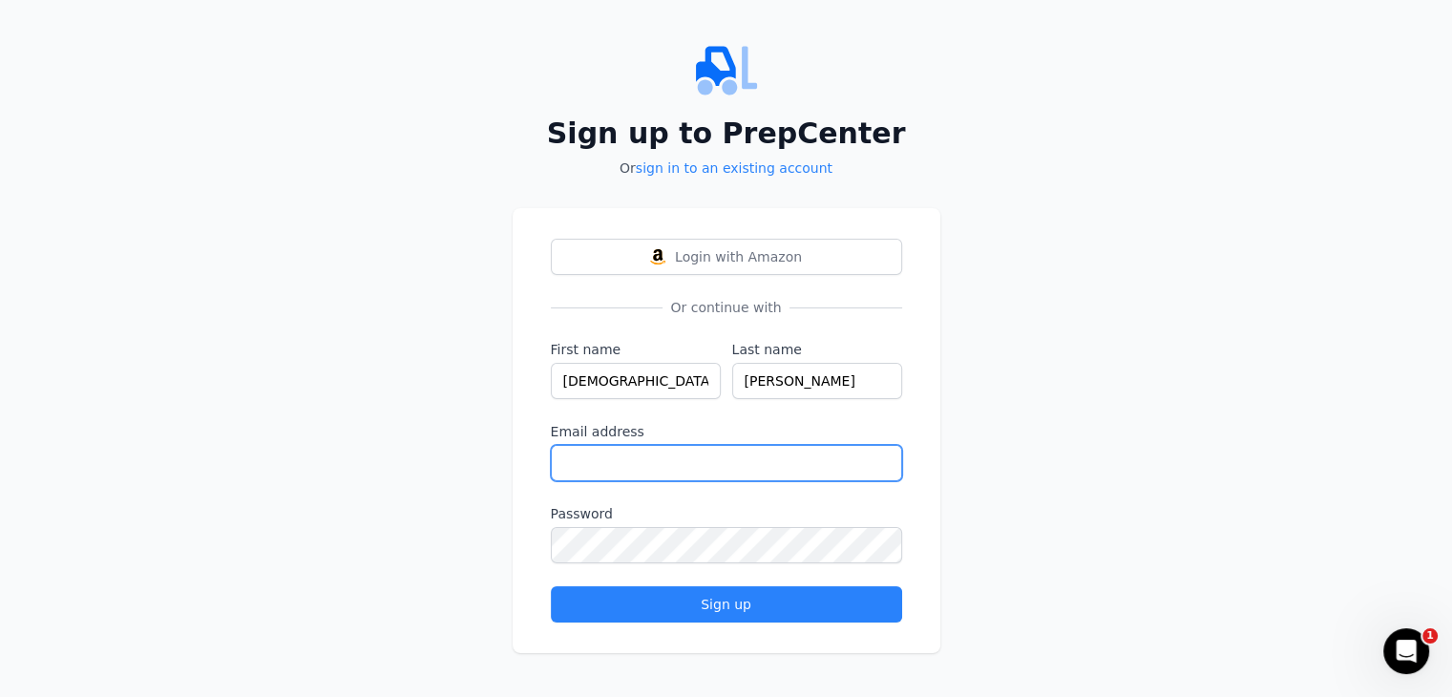
click at [621, 464] on input "Email address" at bounding box center [726, 463] width 351 height 36
drag, startPoint x: 632, startPoint y: 481, endPoint x: 1136, endPoint y: 308, distance: 533.0
click at [1136, 308] on div "Sign up to PrepCenter Or sign in to an existing account Login with Amazon Or co…" at bounding box center [726, 346] width 1452 height 705
click at [717, 451] on input "Email address" at bounding box center [726, 463] width 351 height 36
paste input "[EMAIL_ADDRESS][DOMAIN_NAME]"
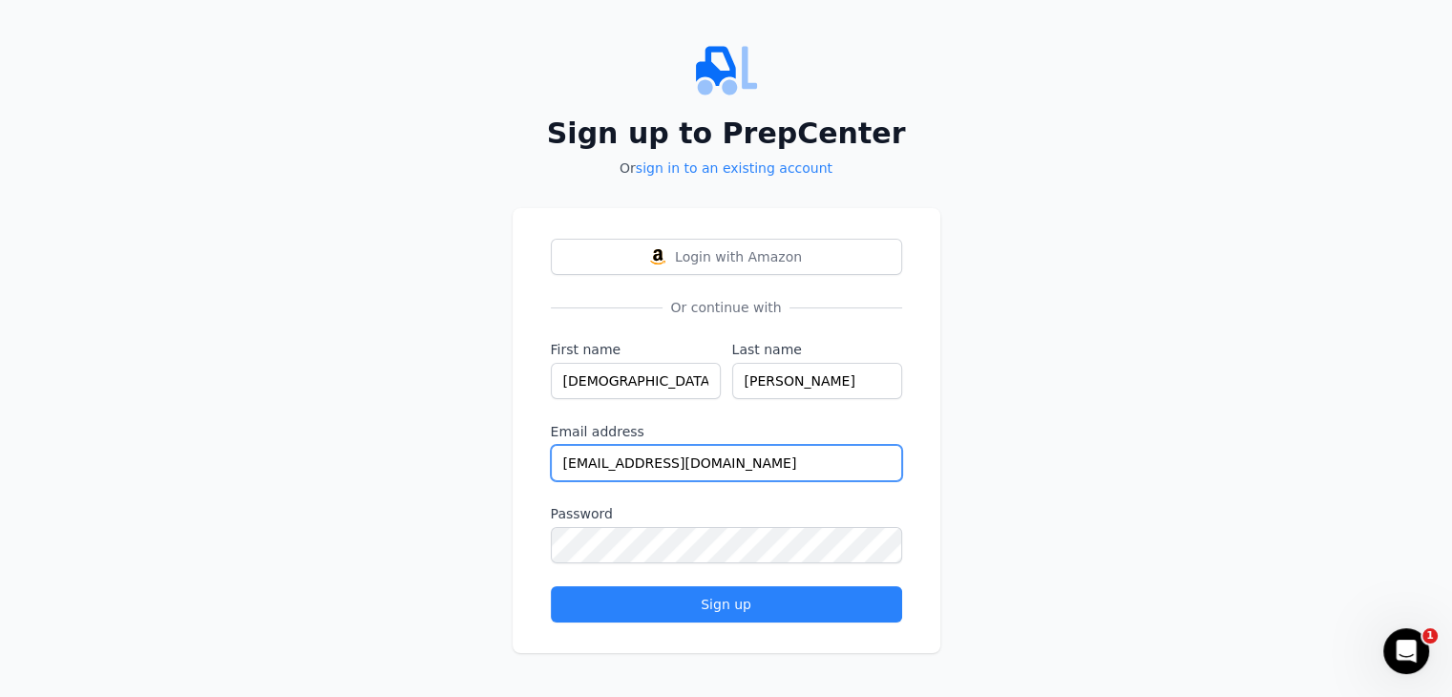
type input "[EMAIL_ADDRESS][DOMAIN_NAME]"
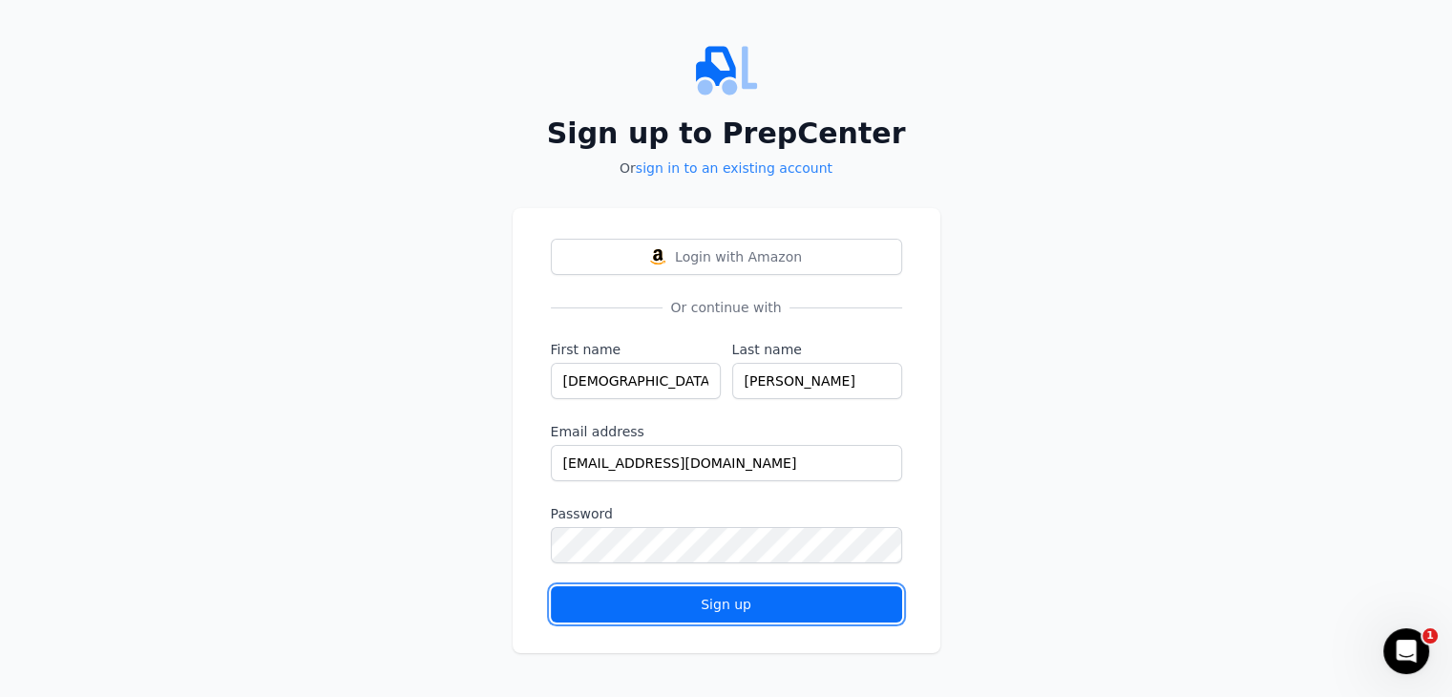
click at [829, 598] on div "Sign up" at bounding box center [726, 604] width 319 height 19
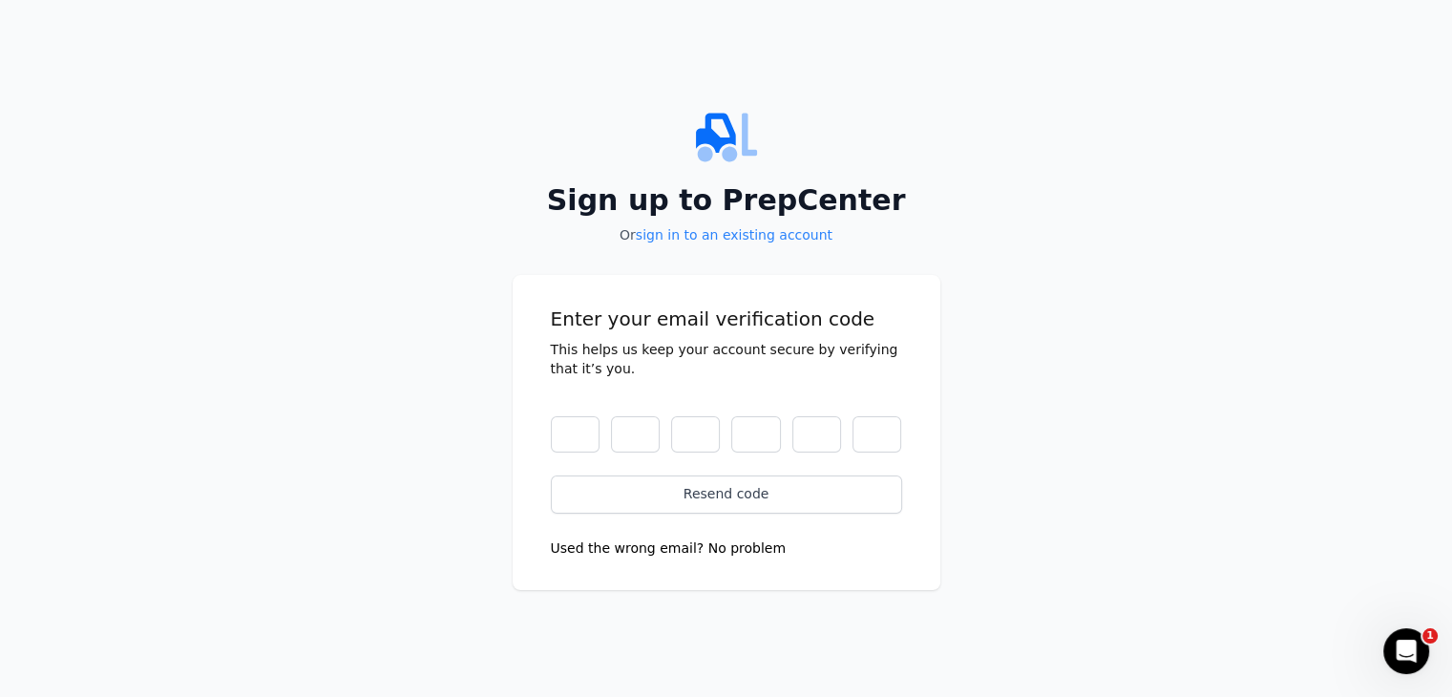
scroll to position [0, 0]
